Goal: Task Accomplishment & Management: Use online tool/utility

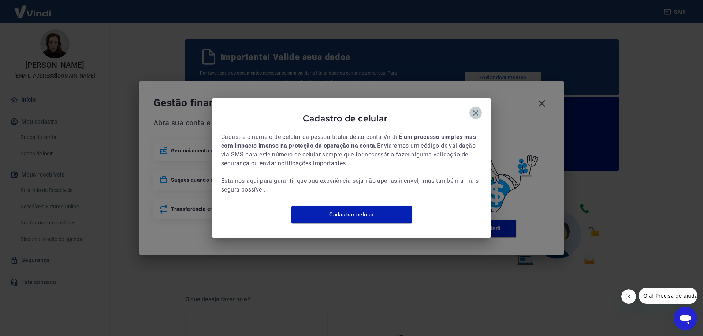
click at [475, 111] on icon "button" at bounding box center [475, 113] width 5 height 5
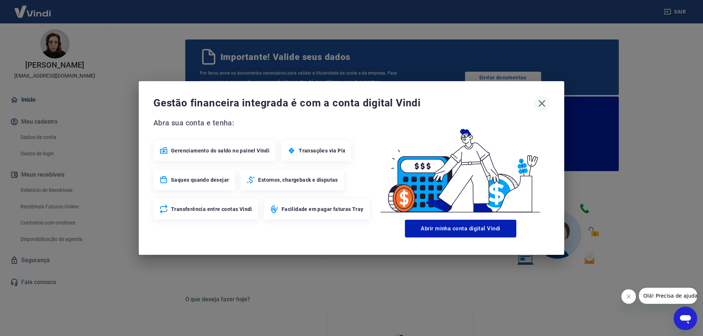
click at [541, 105] on icon "button" at bounding box center [542, 103] width 7 height 7
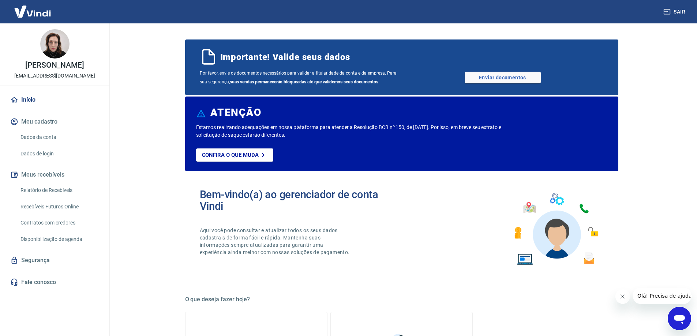
click at [66, 214] on link "Recebíveis Futuros Online" at bounding box center [59, 207] width 83 height 15
